Goal: Transaction & Acquisition: Purchase product/service

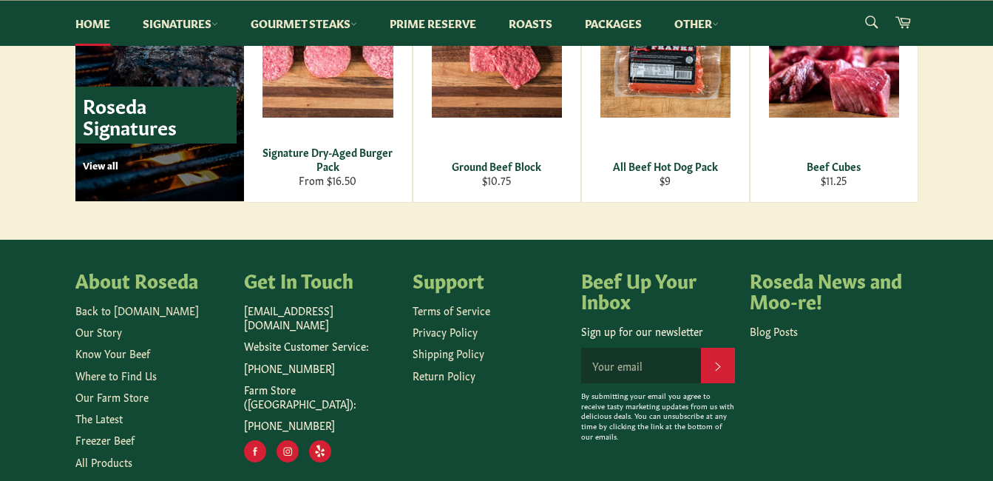
scroll to position [2193, 0]
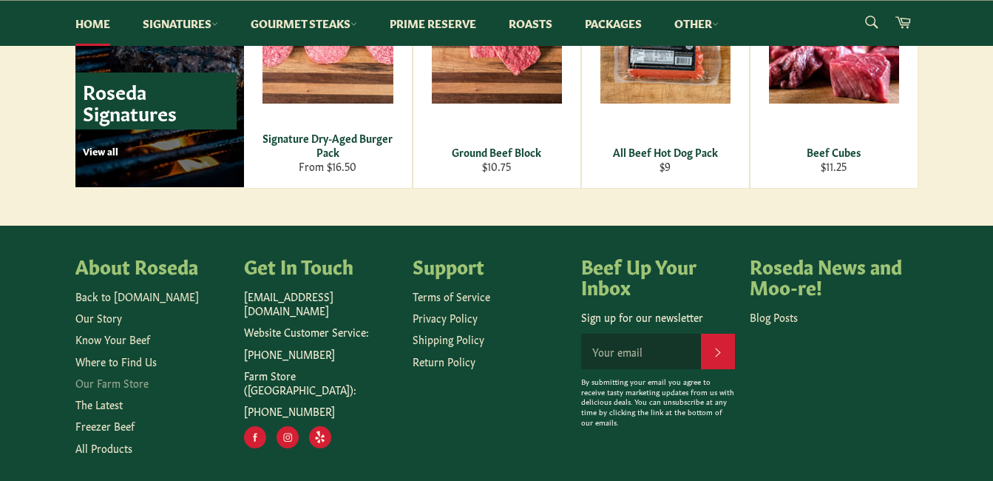
click at [129, 379] on link "Our Farm Store" at bounding box center [111, 382] width 73 height 15
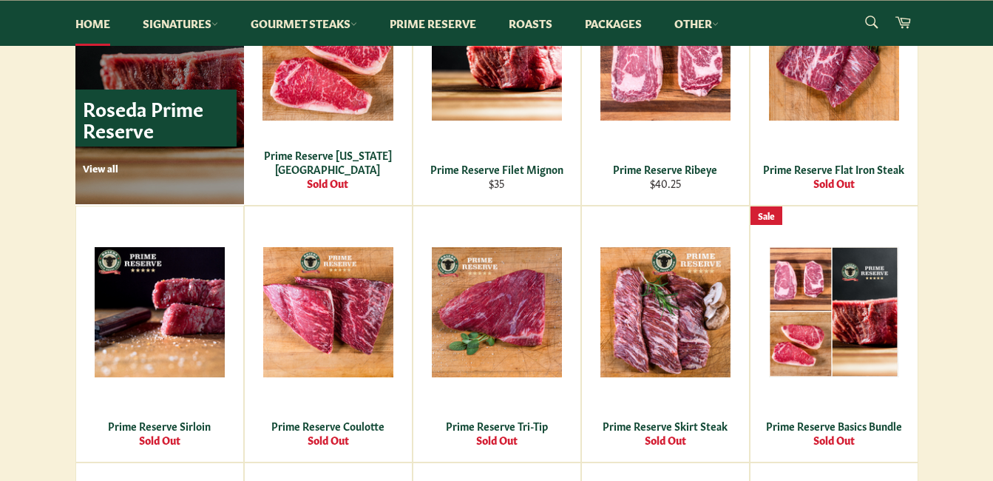
scroll to position [1091, 0]
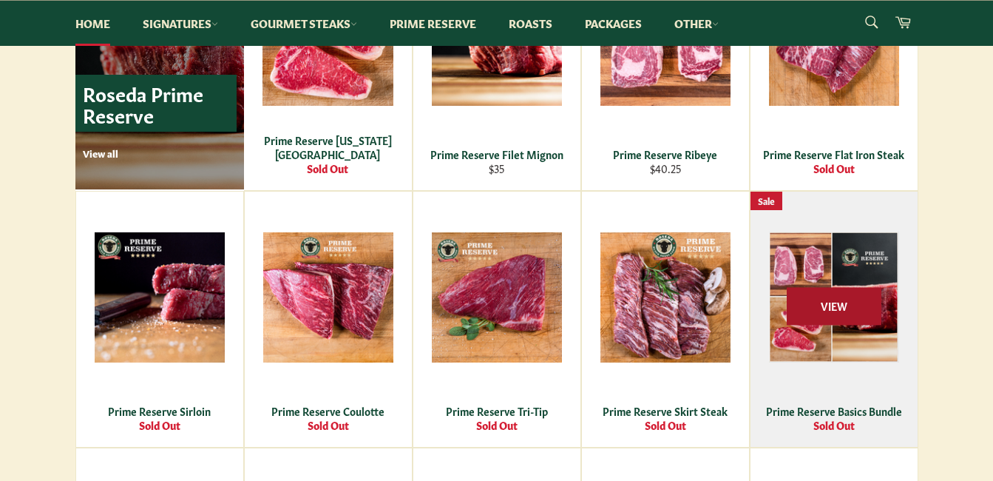
click at [818, 316] on span "View" at bounding box center [834, 306] width 95 height 38
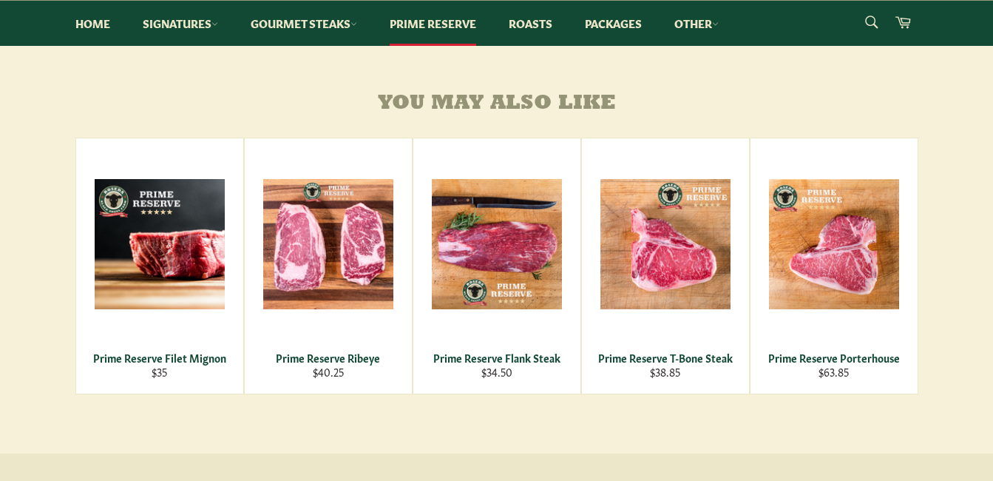
scroll to position [700, 0]
